Goal: Task Accomplishment & Management: Manage account settings

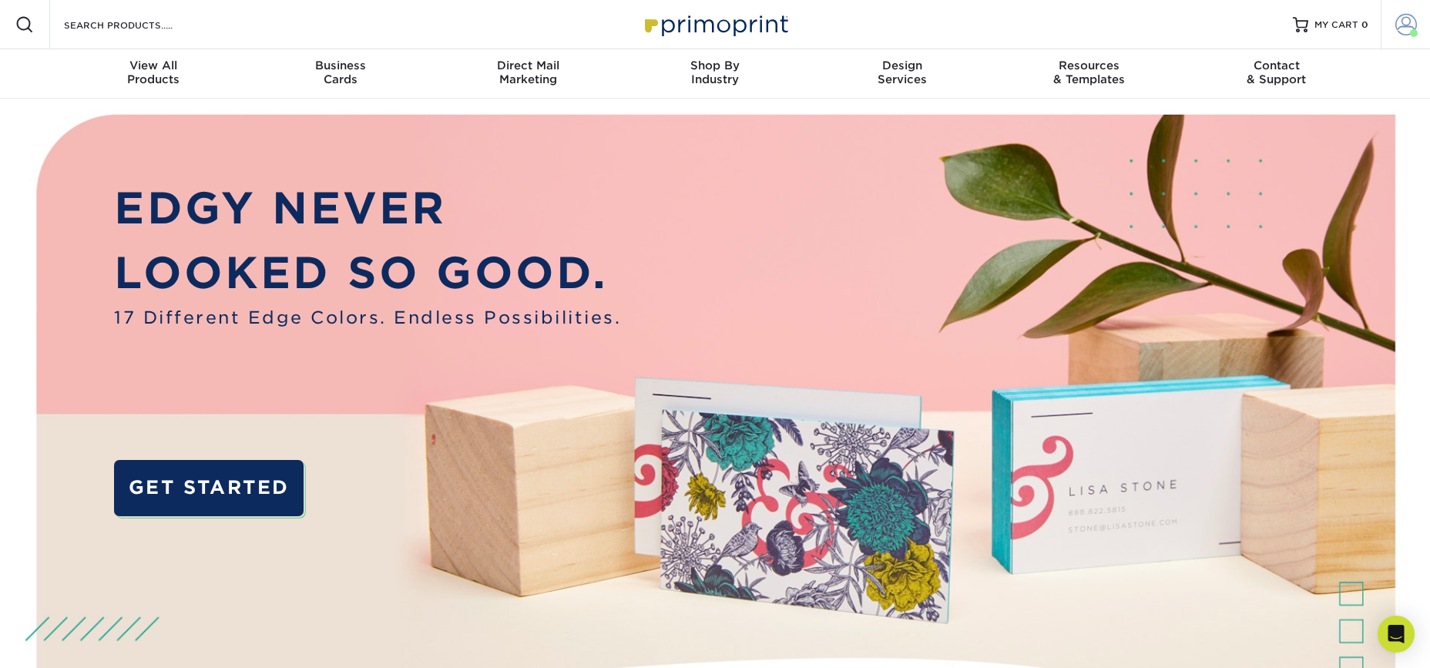
click at [1423, 21] on link "Account" at bounding box center [1405, 24] width 49 height 49
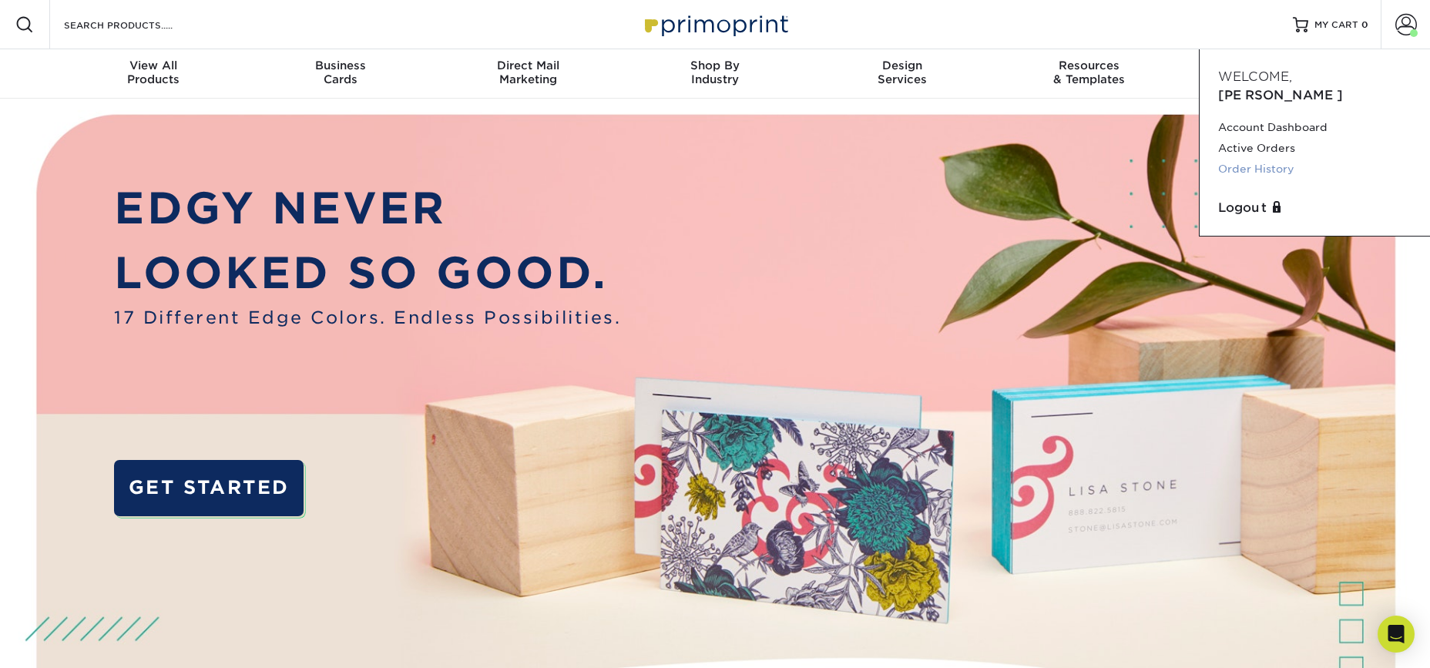
click at [1253, 159] on link "Order History" at bounding box center [1314, 169] width 193 height 21
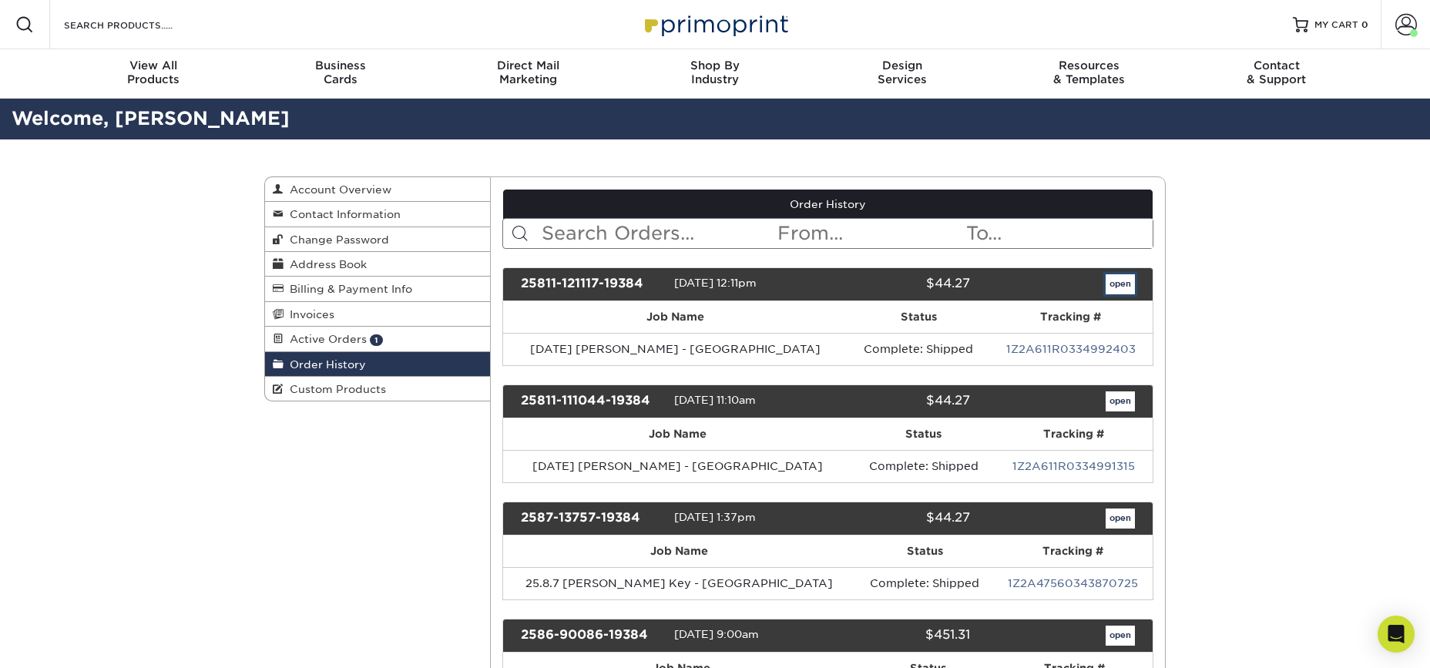
click at [1128, 282] on link "open" at bounding box center [1120, 284] width 29 height 20
